Goal: Task Accomplishment & Management: Complete application form

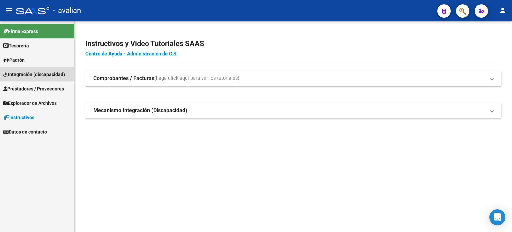
click at [25, 76] on span "Integración (discapacidad)" at bounding box center [34, 74] width 62 height 7
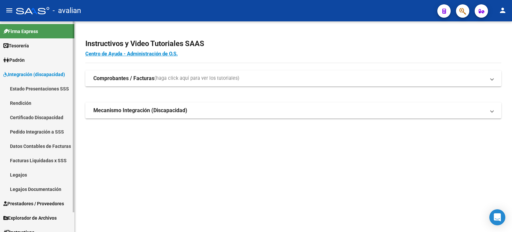
click at [21, 176] on link "Legajos" at bounding box center [37, 174] width 74 height 14
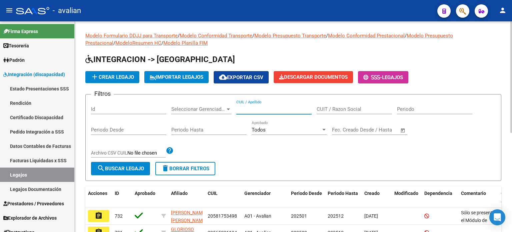
click at [253, 106] on input "CUIL / Apellido" at bounding box center [273, 109] width 75 height 6
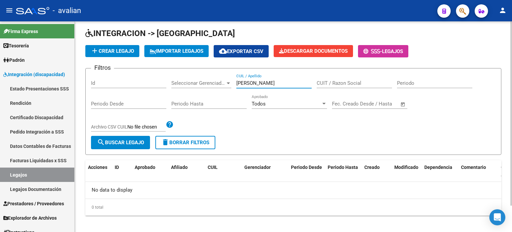
scroll to position [30, 0]
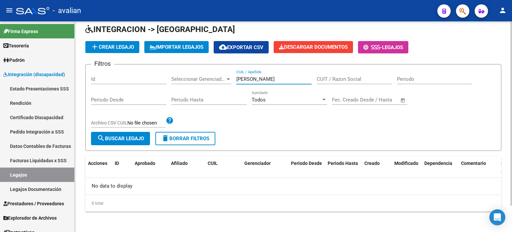
click at [263, 77] on input "[PERSON_NAME]" at bounding box center [273, 79] width 75 height 6
click at [216, 80] on div "Filtros Id Seleccionar Gerenciador Seleccionar Gerenciador guardat CUIL / Apell…" at bounding box center [293, 101] width 405 height 62
type input "f"
type input "56749617"
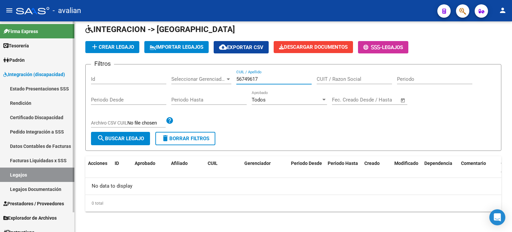
click at [30, 204] on span "Prestadores / Proveedores" at bounding box center [33, 203] width 61 height 7
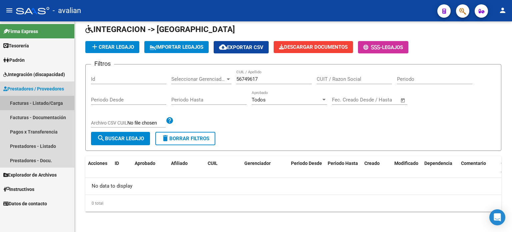
click at [50, 102] on link "Facturas - Listado/Carga" at bounding box center [37, 103] width 74 height 14
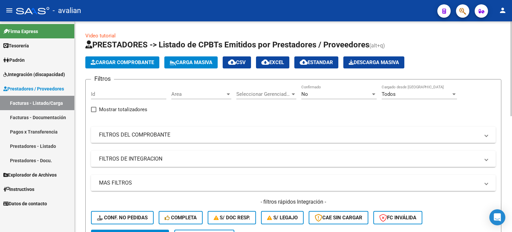
scroll to position [67, 0]
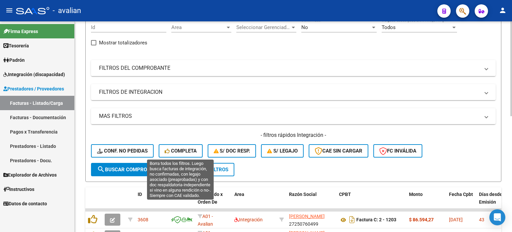
click at [182, 148] on span "Completa" at bounding box center [181, 151] width 32 height 6
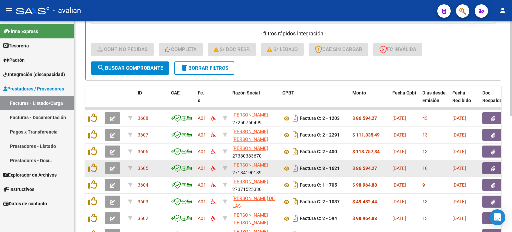
scroll to position [101, 0]
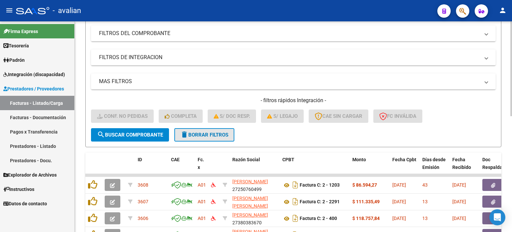
click at [193, 129] on button "delete Borrar Filtros" at bounding box center [204, 134] width 60 height 13
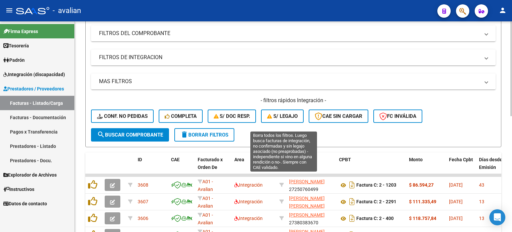
click at [295, 120] on button "S/ legajo" at bounding box center [282, 115] width 43 height 13
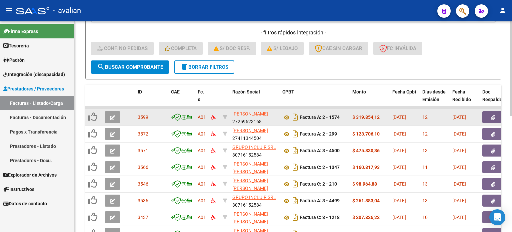
scroll to position [168, 0]
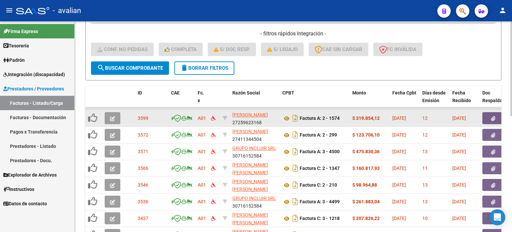
click at [113, 118] on icon "button" at bounding box center [112, 118] width 5 height 5
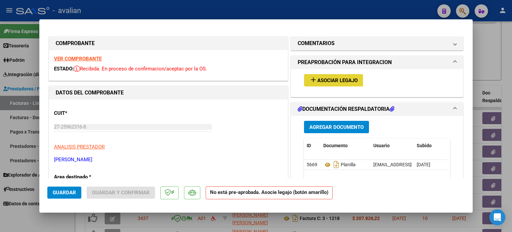
click at [343, 81] on span "Asociar Legajo" at bounding box center [337, 80] width 40 height 6
type input "$ 0,00"
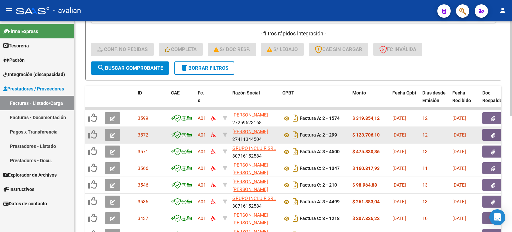
click at [107, 134] on button "button" at bounding box center [113, 135] width 16 height 12
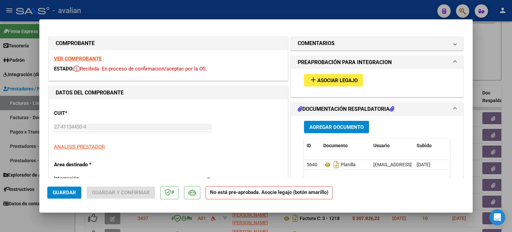
click at [332, 81] on span "Asociar Legajo" at bounding box center [337, 80] width 40 height 6
click at [84, 56] on strong "VER COMPROBANTE" at bounding box center [78, 59] width 48 height 6
click at [331, 81] on span "Asociar Legajo" at bounding box center [337, 80] width 40 height 6
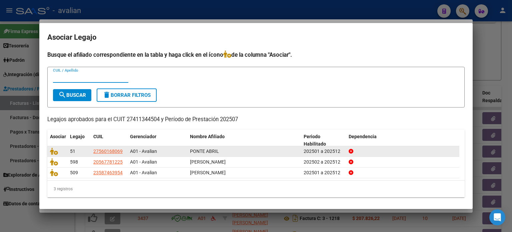
click at [56, 154] on div at bounding box center [57, 151] width 15 height 8
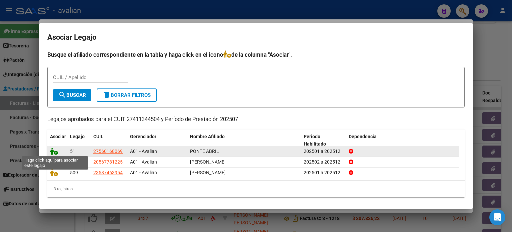
click at [56, 152] on icon at bounding box center [54, 150] width 8 height 7
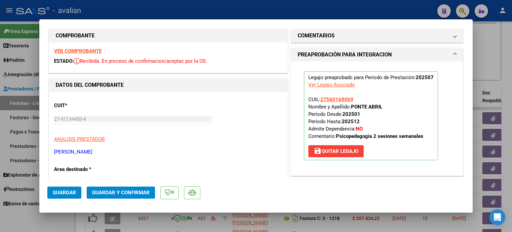
scroll to position [0, 0]
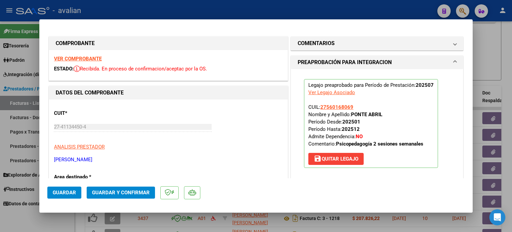
click at [57, 196] on button "Guardar" at bounding box center [64, 192] width 34 height 12
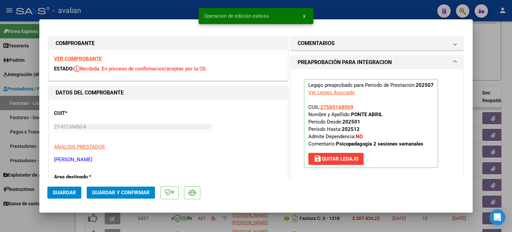
type input "$ 0,00"
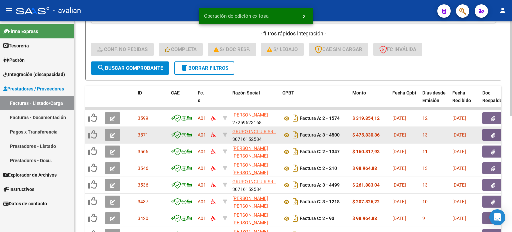
click at [118, 136] on button "button" at bounding box center [113, 135] width 16 height 12
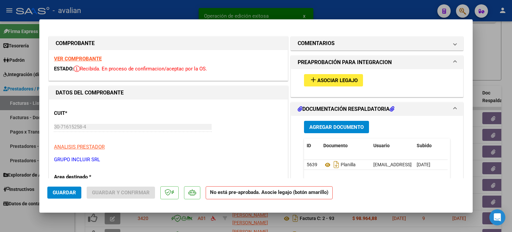
click at [338, 81] on span "Asociar Legajo" at bounding box center [337, 80] width 40 height 6
click at [81, 58] on strong "VER COMPROBANTE" at bounding box center [78, 59] width 48 height 6
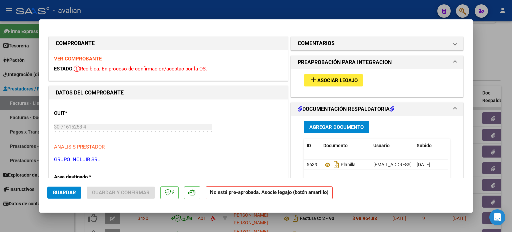
click at [339, 78] on span "Asociar Legajo" at bounding box center [337, 80] width 40 height 6
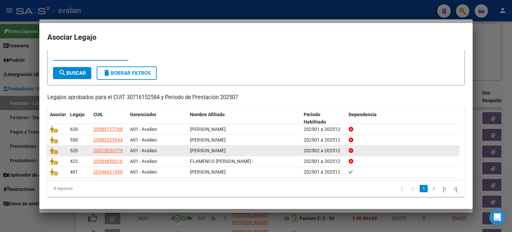
scroll to position [22, 0]
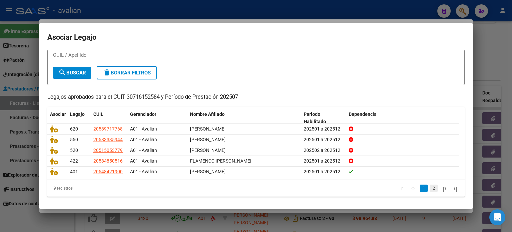
click at [430, 187] on link "2" at bounding box center [434, 187] width 8 height 7
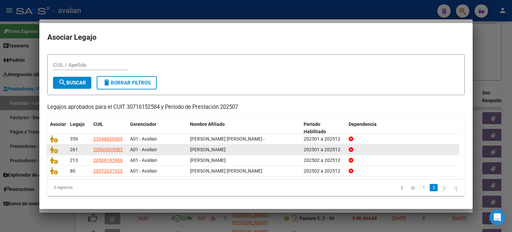
scroll to position [12, 0]
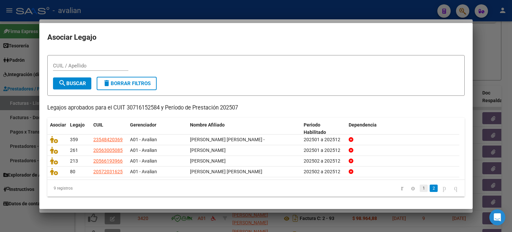
click at [420, 187] on link "1" at bounding box center [424, 187] width 8 height 7
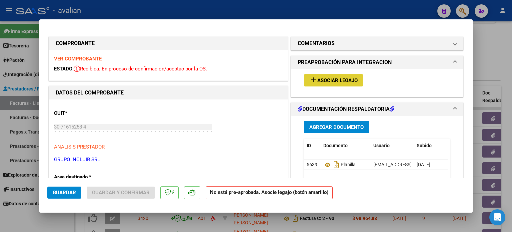
type input "$ 0,00"
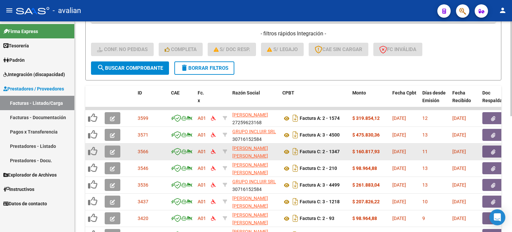
click at [112, 152] on icon "button" at bounding box center [112, 151] width 5 height 5
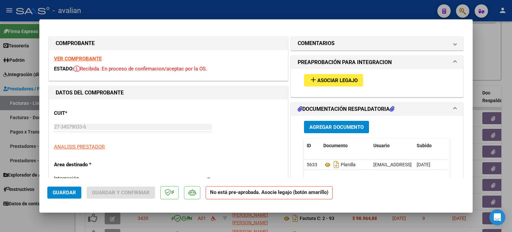
click at [332, 78] on span "Asociar Legajo" at bounding box center [337, 80] width 40 height 6
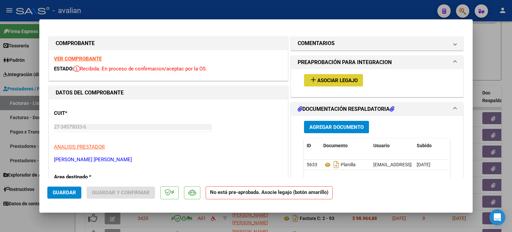
click at [72, 61] on strong "VER COMPROBANTE" at bounding box center [78, 59] width 48 height 6
click at [309, 81] on mat-icon "add" at bounding box center [313, 80] width 8 height 8
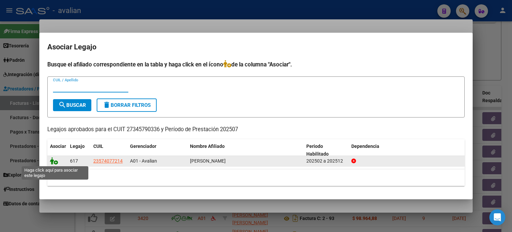
click at [55, 162] on icon at bounding box center [54, 160] width 8 height 7
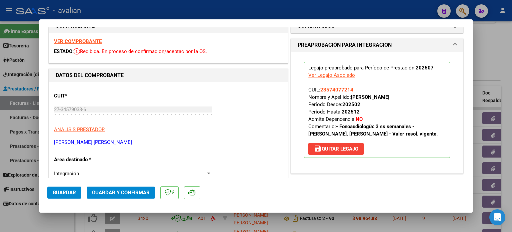
scroll to position [22, 0]
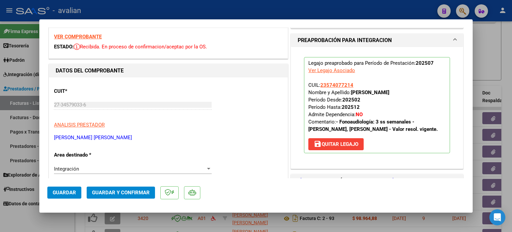
click at [63, 188] on button "Guardar" at bounding box center [64, 192] width 34 height 12
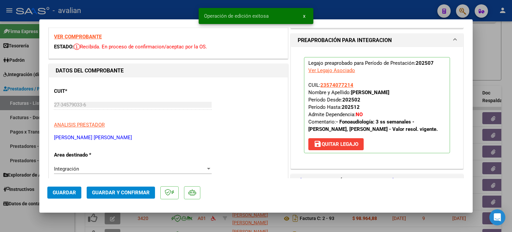
type input "$ 0,00"
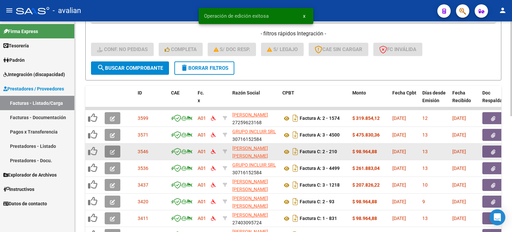
click at [115, 153] on button "button" at bounding box center [113, 151] width 16 height 12
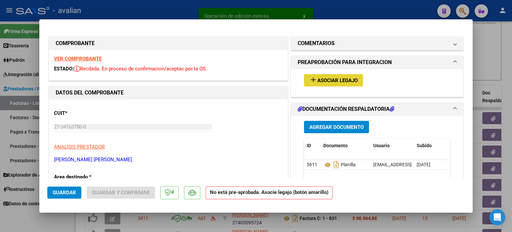
click at [321, 74] on button "add Asociar Legajo" at bounding box center [333, 80] width 59 height 12
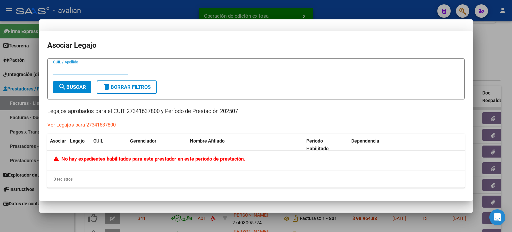
type input "$ 0,00"
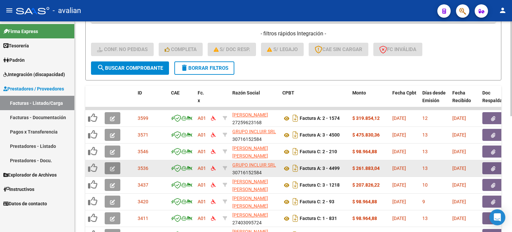
click at [109, 169] on button "button" at bounding box center [113, 168] width 16 height 12
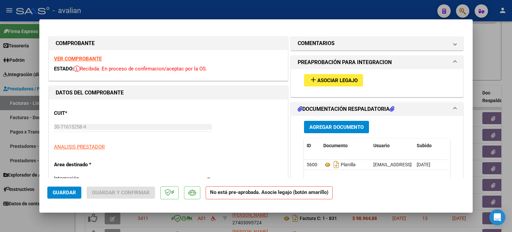
click at [317, 81] on span "Asociar Legajo" at bounding box center [337, 80] width 40 height 6
click at [88, 60] on strong "VER COMPROBANTE" at bounding box center [78, 59] width 48 height 6
type input "$ 0,00"
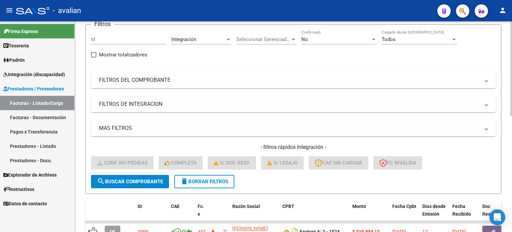
scroll to position [35, 0]
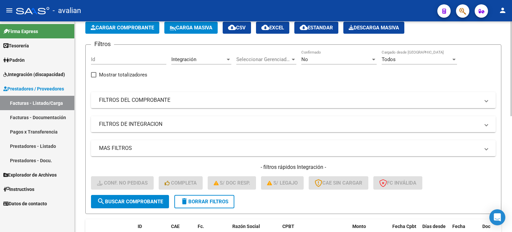
click at [139, 127] on mat-expansion-panel-header "FILTROS DE INTEGRACION" at bounding box center [293, 124] width 405 height 16
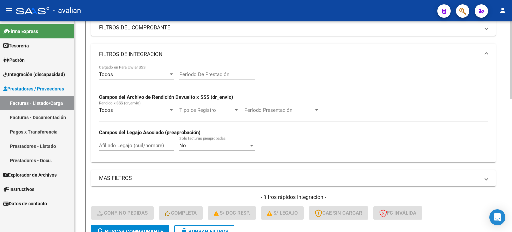
scroll to position [124, 0]
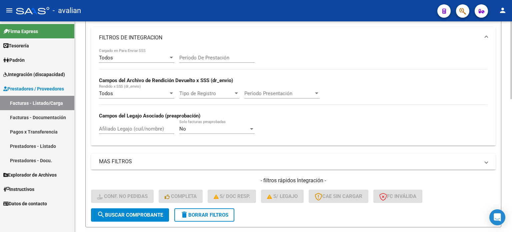
click at [106, 129] on input "Afiliado Legajo (cuil/nombre)" at bounding box center [136, 129] width 75 height 6
paste input "49040975"
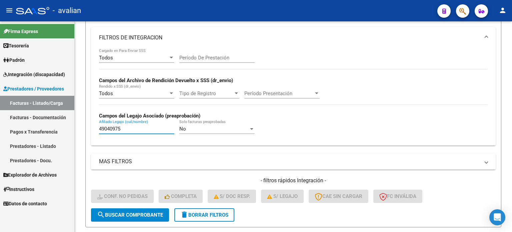
type input "49040975"
click at [33, 102] on link "Facturas - Listado/Carga" at bounding box center [37, 103] width 74 height 14
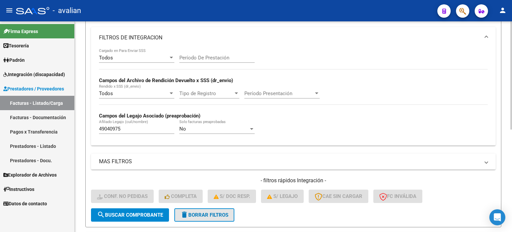
click at [189, 212] on span "delete Borrar Filtros" at bounding box center [204, 215] width 48 height 6
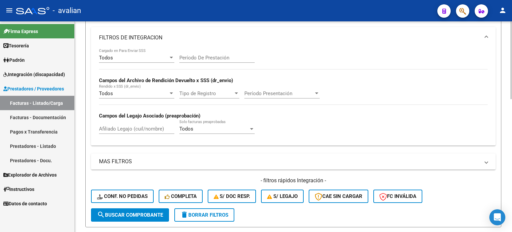
scroll to position [184, 0]
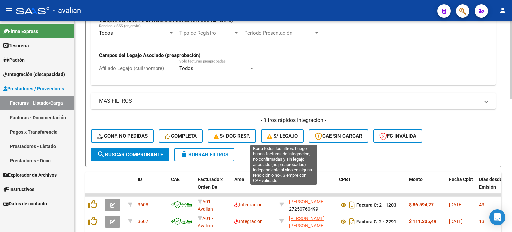
click at [292, 129] on button "S/ legajo" at bounding box center [282, 135] width 43 height 13
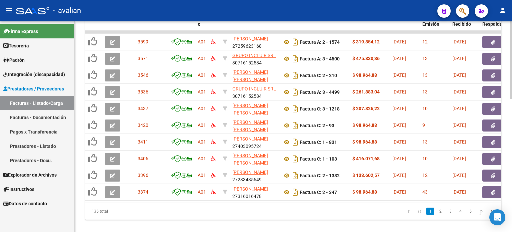
scroll to position [359, 0]
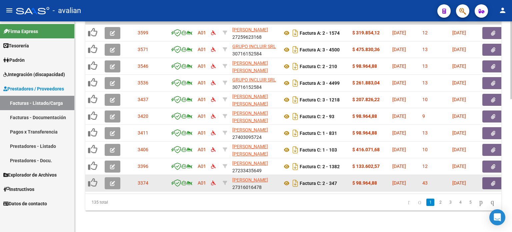
click at [110, 181] on icon "button" at bounding box center [112, 183] width 5 height 5
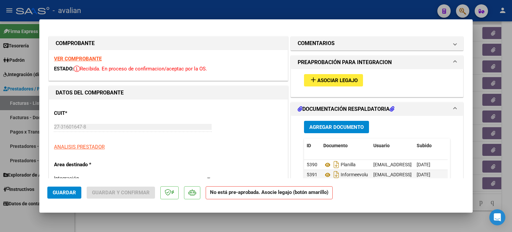
click at [80, 59] on strong "VER COMPROBANTE" at bounding box center [78, 59] width 48 height 6
click at [329, 80] on span "Asociar Legajo" at bounding box center [337, 80] width 40 height 6
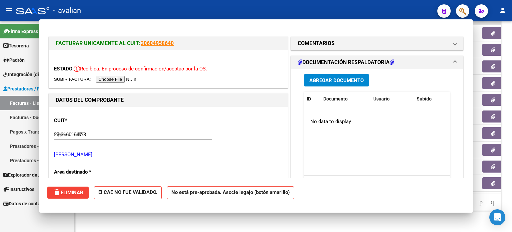
type input "$ 0,00"
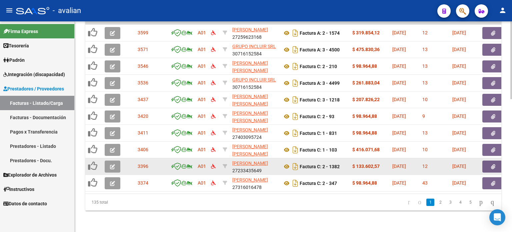
click at [110, 164] on icon "button" at bounding box center [112, 166] width 5 height 5
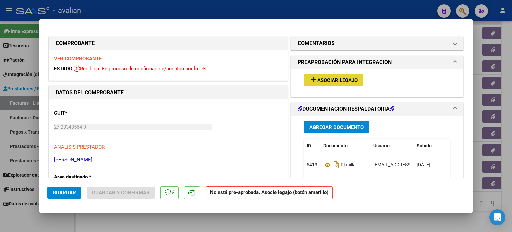
click at [313, 77] on mat-icon "add" at bounding box center [313, 80] width 8 height 8
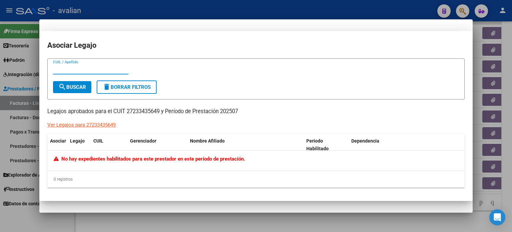
type input "$ 0,00"
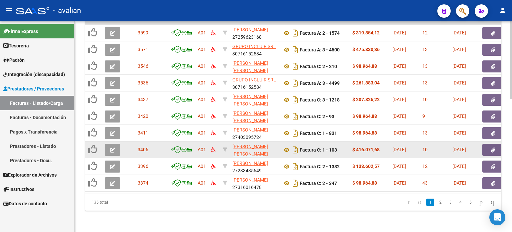
click at [116, 145] on button "button" at bounding box center [113, 150] width 16 height 12
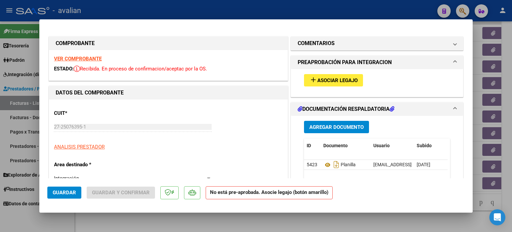
click at [327, 73] on div "add Asociar Legajo" at bounding box center [377, 80] width 156 height 22
click at [323, 79] on span "Asociar Legajo" at bounding box center [337, 80] width 40 height 6
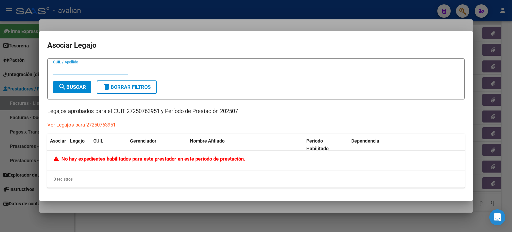
type input "$ 0,00"
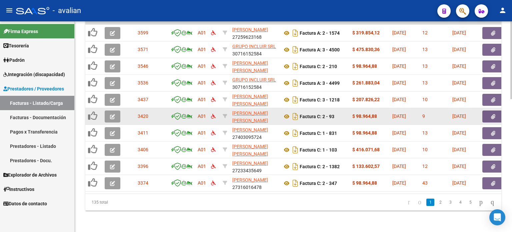
click at [119, 110] on button "button" at bounding box center [113, 116] width 16 height 12
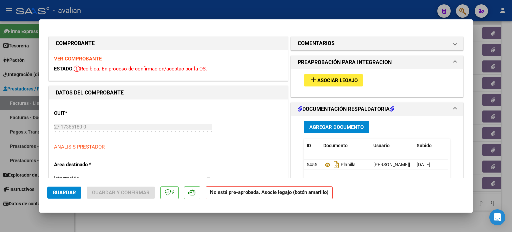
click at [312, 80] on mat-icon "add" at bounding box center [313, 80] width 8 height 8
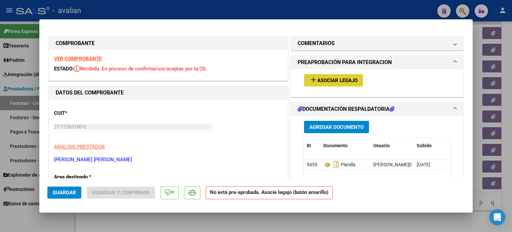
type input "$ 0,00"
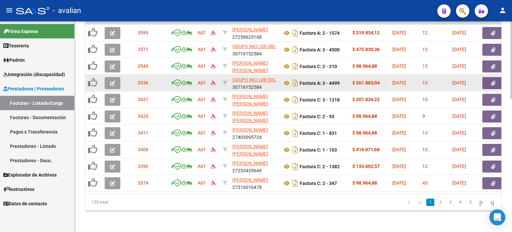
click at [115, 82] on button "button" at bounding box center [113, 83] width 16 height 12
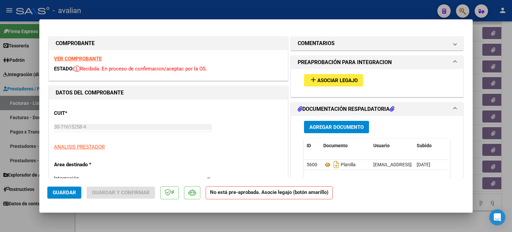
click at [317, 78] on span "Asociar Legajo" at bounding box center [337, 80] width 40 height 6
type input "$ 0,00"
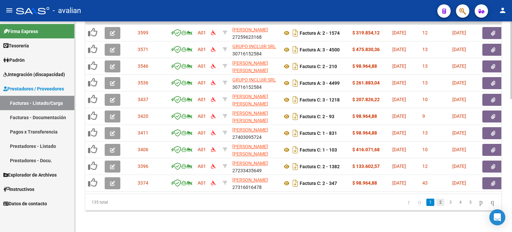
click at [437, 203] on link "2" at bounding box center [441, 201] width 8 height 7
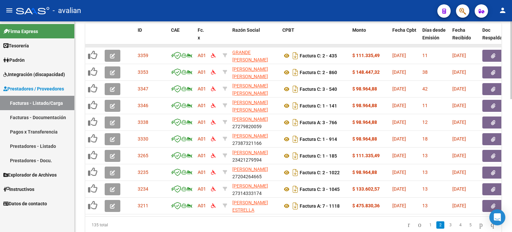
scroll to position [315, 0]
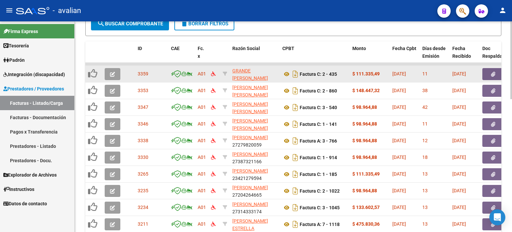
click at [117, 72] on button "button" at bounding box center [113, 74] width 16 height 12
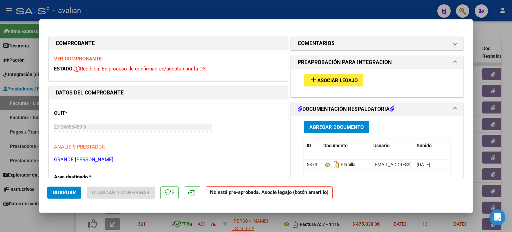
click at [320, 80] on span "Asociar Legajo" at bounding box center [337, 80] width 40 height 6
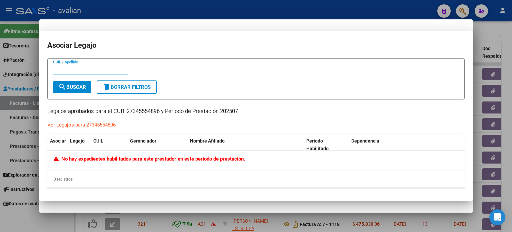
type input "$ 0,00"
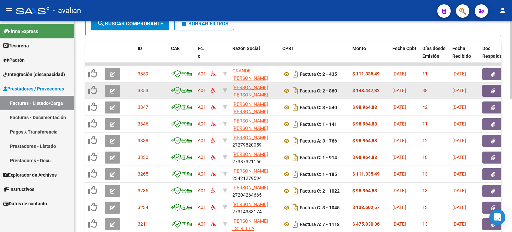
click at [115, 89] on icon "button" at bounding box center [112, 90] width 5 height 5
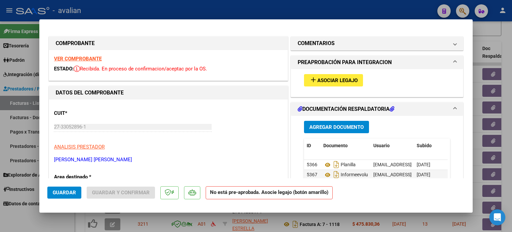
click at [321, 86] on button "add Asociar Legajo" at bounding box center [333, 80] width 59 height 12
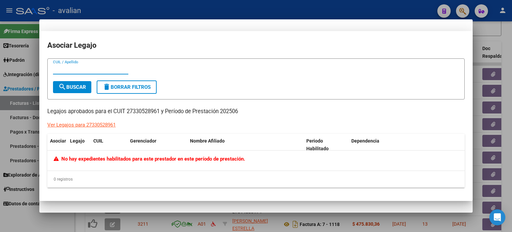
type input "$ 0,00"
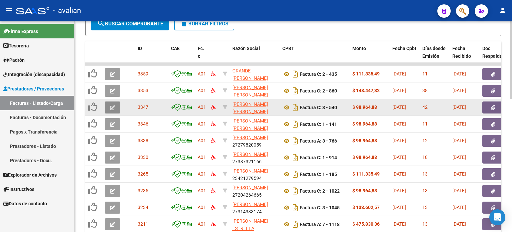
click at [115, 108] on icon "button" at bounding box center [112, 107] width 5 height 5
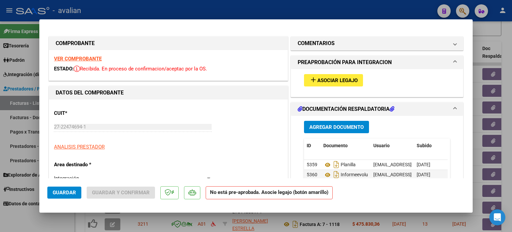
click at [356, 82] on button "add Asociar Legajo" at bounding box center [333, 80] width 59 height 12
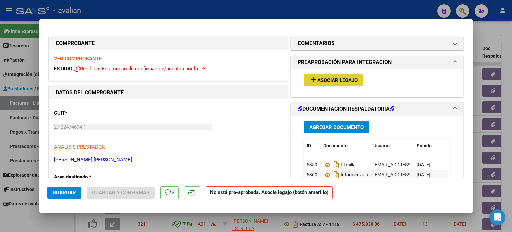
click at [90, 56] on strong "VER COMPROBANTE" at bounding box center [78, 59] width 48 height 6
click at [313, 79] on mat-icon "add" at bounding box center [313, 80] width 8 height 8
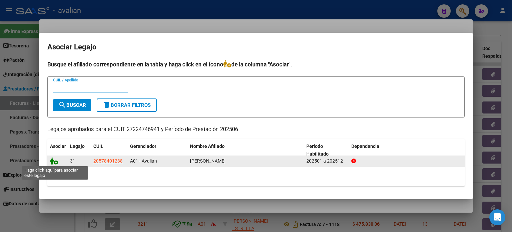
click at [53, 161] on icon at bounding box center [54, 160] width 8 height 7
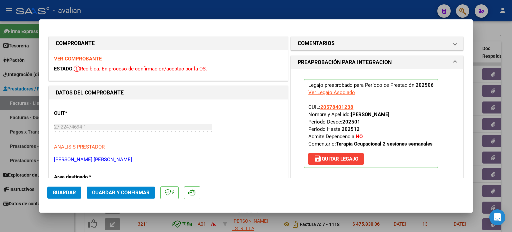
click at [67, 192] on span "Guardar" at bounding box center [64, 192] width 23 height 6
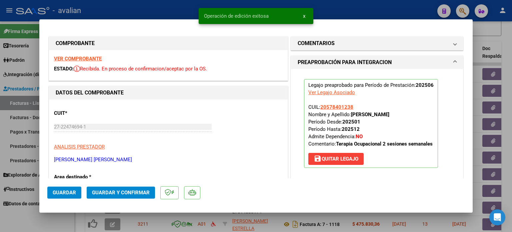
type input "$ 0,00"
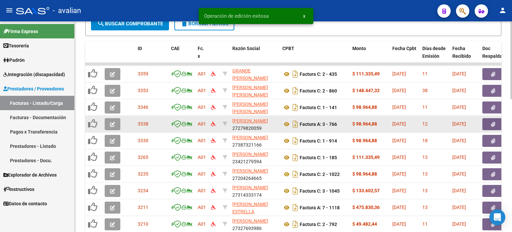
click at [115, 124] on button "button" at bounding box center [113, 124] width 16 height 12
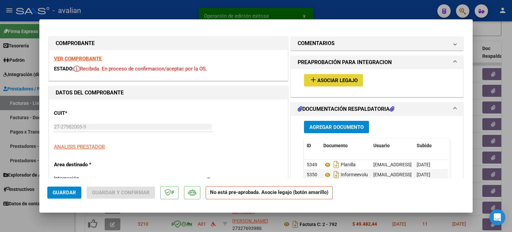
click at [317, 83] on span "Asociar Legajo" at bounding box center [337, 80] width 40 height 6
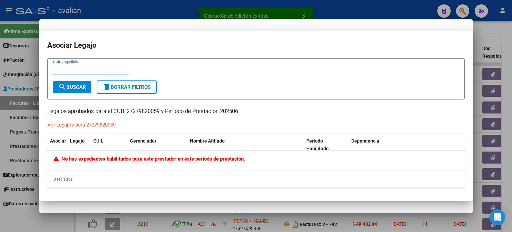
type input "$ 0,00"
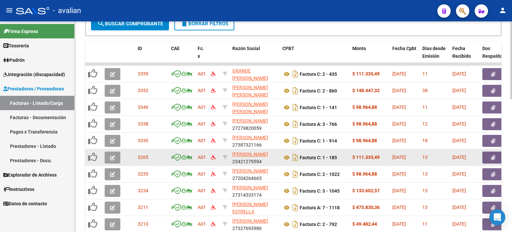
click at [113, 155] on icon "button" at bounding box center [112, 157] width 5 height 5
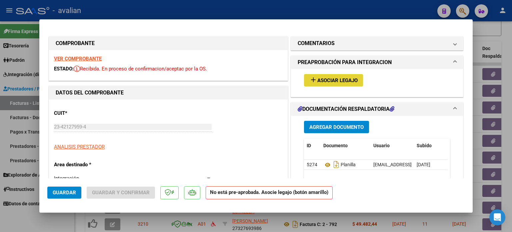
click at [326, 78] on span "Asociar Legajo" at bounding box center [337, 80] width 40 height 6
click at [63, 56] on strong "VER COMPROBANTE" at bounding box center [78, 59] width 48 height 6
click at [309, 78] on mat-icon "add" at bounding box center [313, 80] width 8 height 8
type input "$ 0,00"
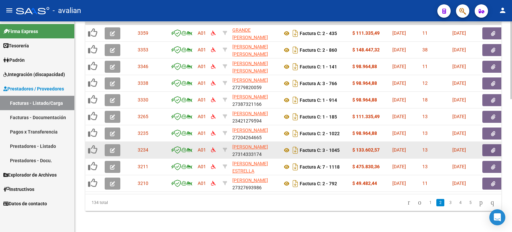
scroll to position [359, 0]
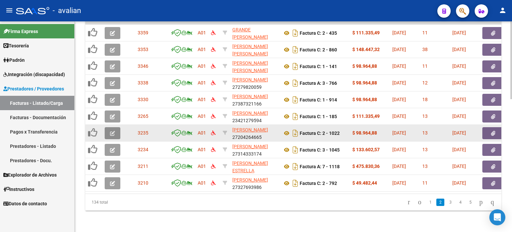
click at [112, 132] on button "button" at bounding box center [113, 133] width 16 height 12
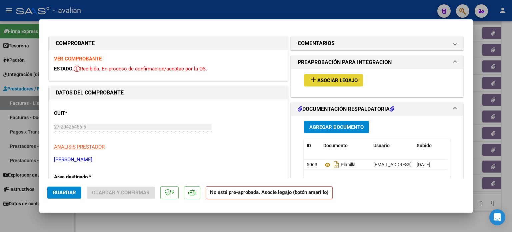
click at [313, 83] on mat-icon "add" at bounding box center [313, 80] width 8 height 8
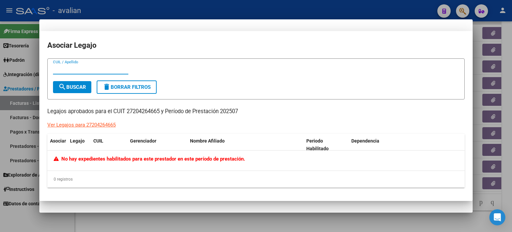
type input "$ 0,00"
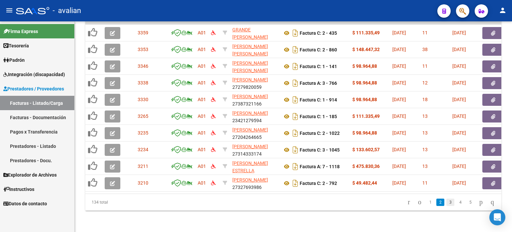
click at [447, 202] on link "3" at bounding box center [451, 201] width 8 height 7
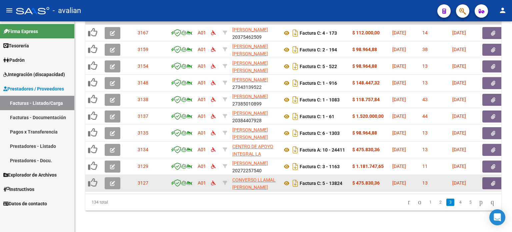
click at [109, 177] on button "button" at bounding box center [113, 183] width 16 height 12
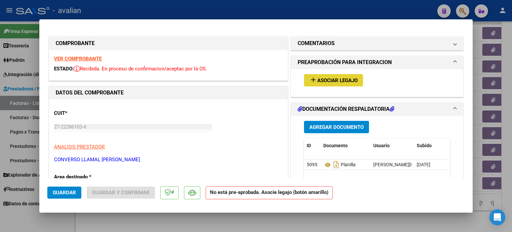
click at [329, 77] on span "Asociar Legajo" at bounding box center [337, 80] width 40 height 6
